Goal: Find specific page/section: Find specific page/section

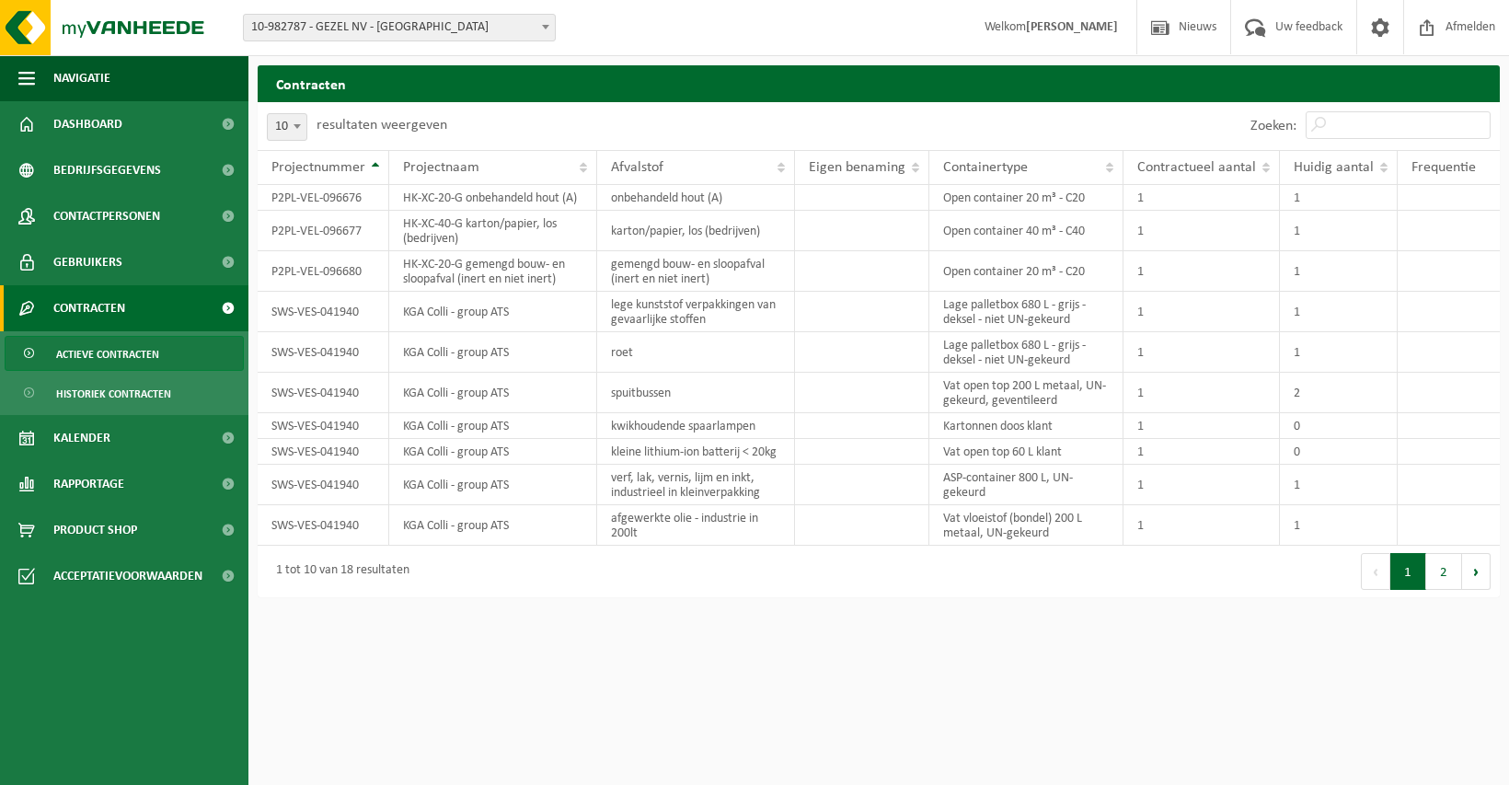
click at [422, 29] on span "10-982787 - GEZEL NV - [GEOGRAPHIC_DATA]" at bounding box center [399, 28] width 311 height 26
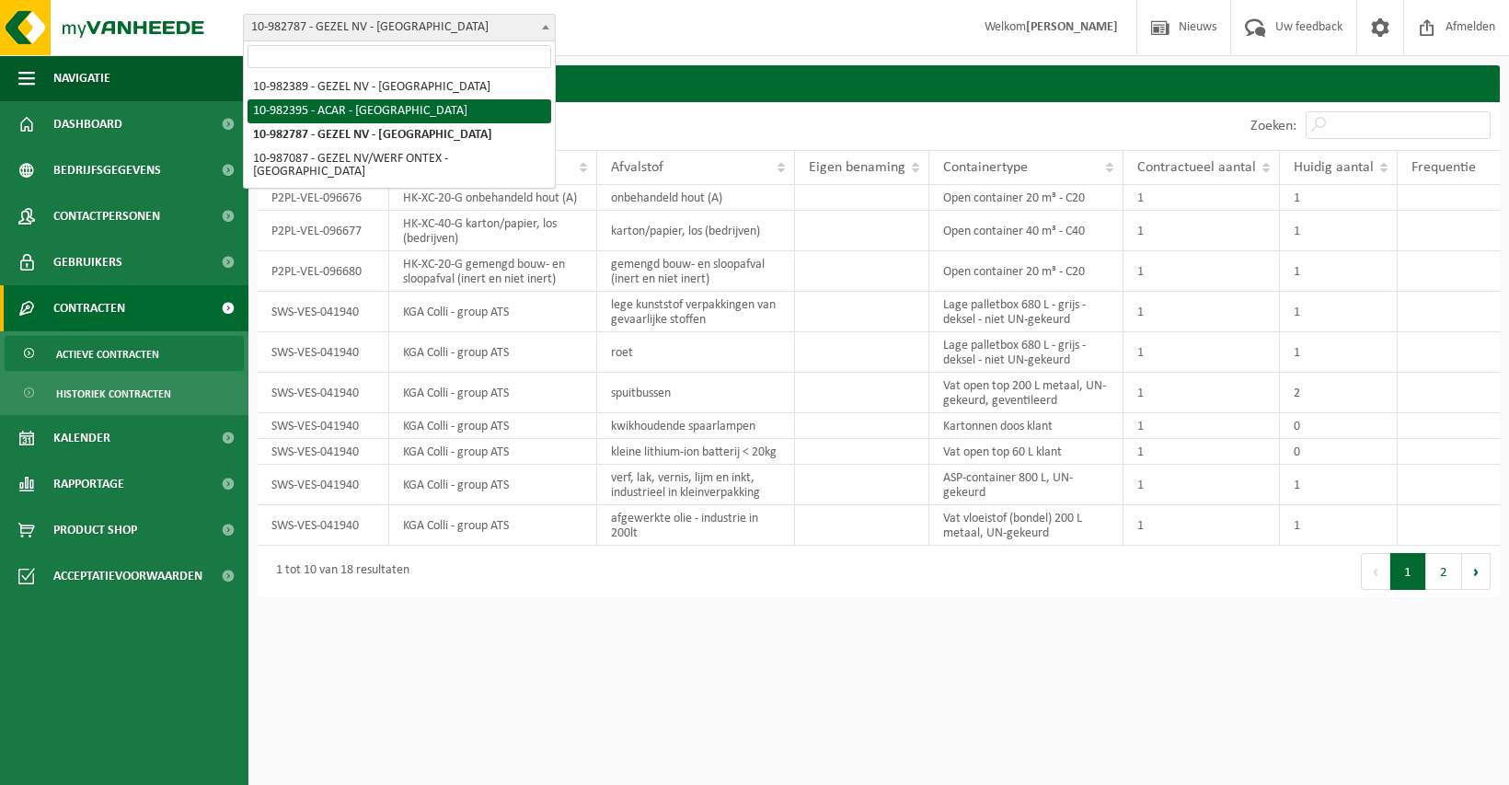
select select "162558"
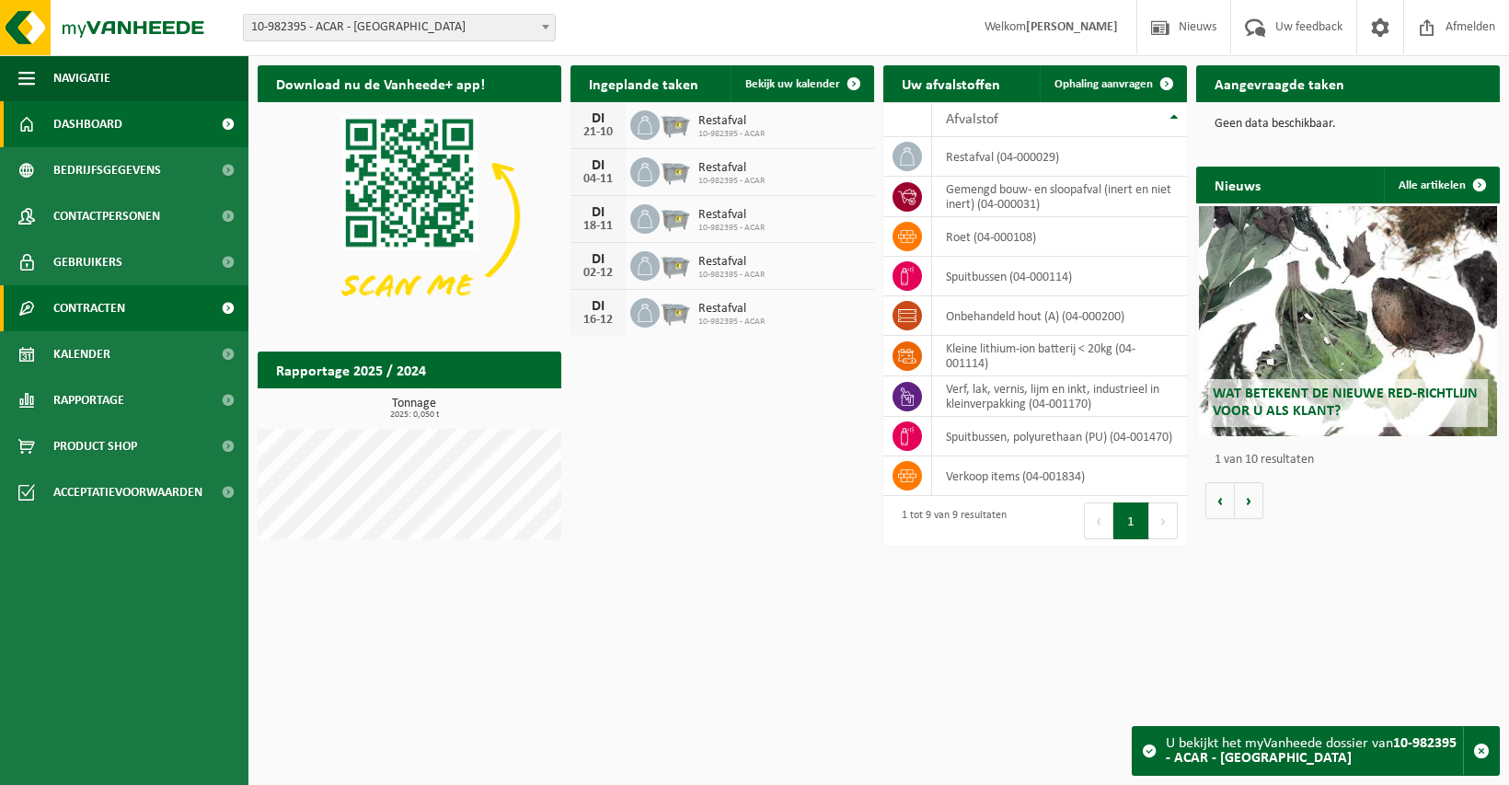
click at [104, 311] on span "Contracten" at bounding box center [89, 308] width 72 height 46
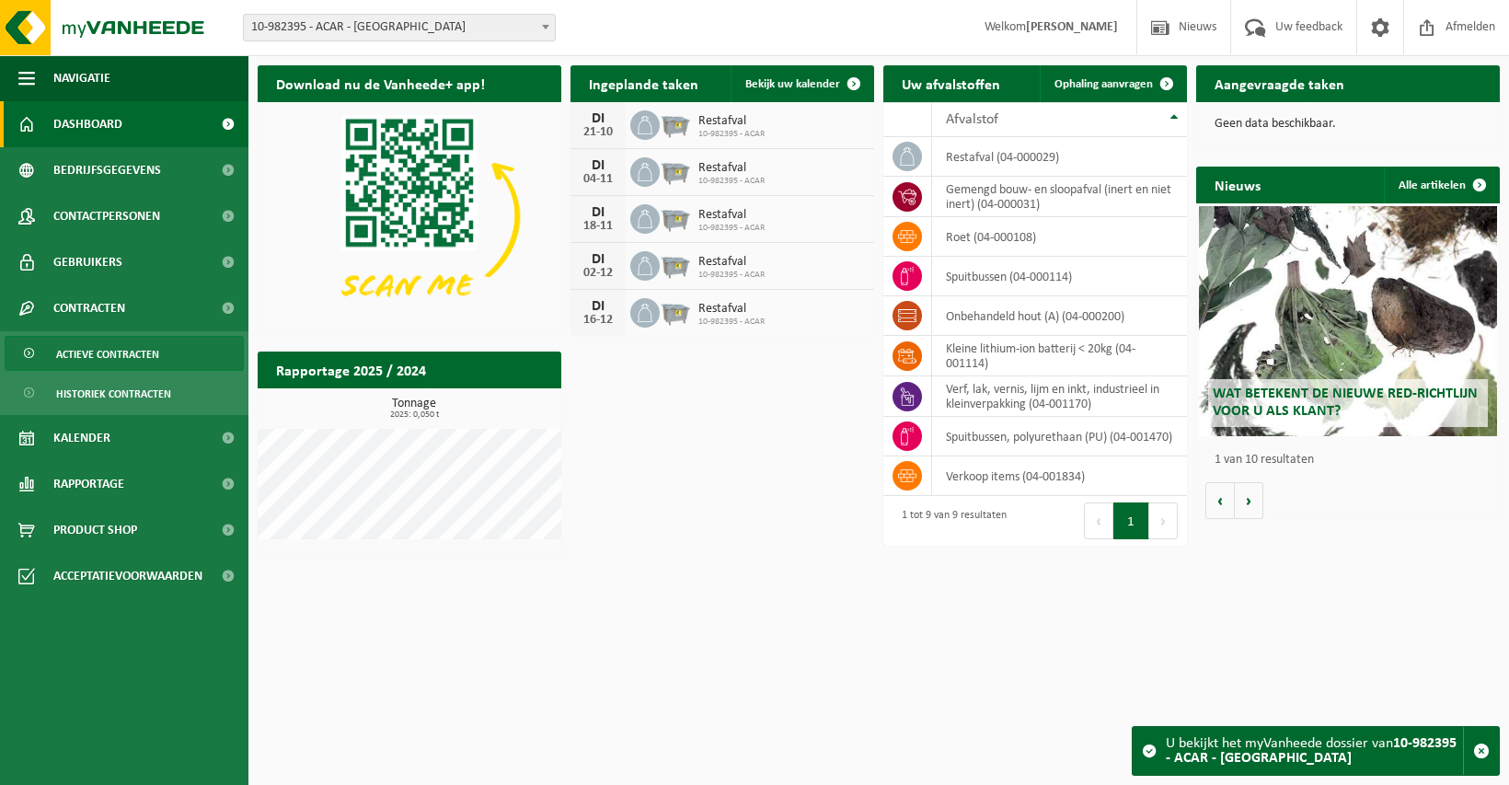
click at [124, 352] on span "Actieve contracten" at bounding box center [107, 354] width 103 height 35
